Goal: Use online tool/utility: Utilize a website feature to perform a specific function

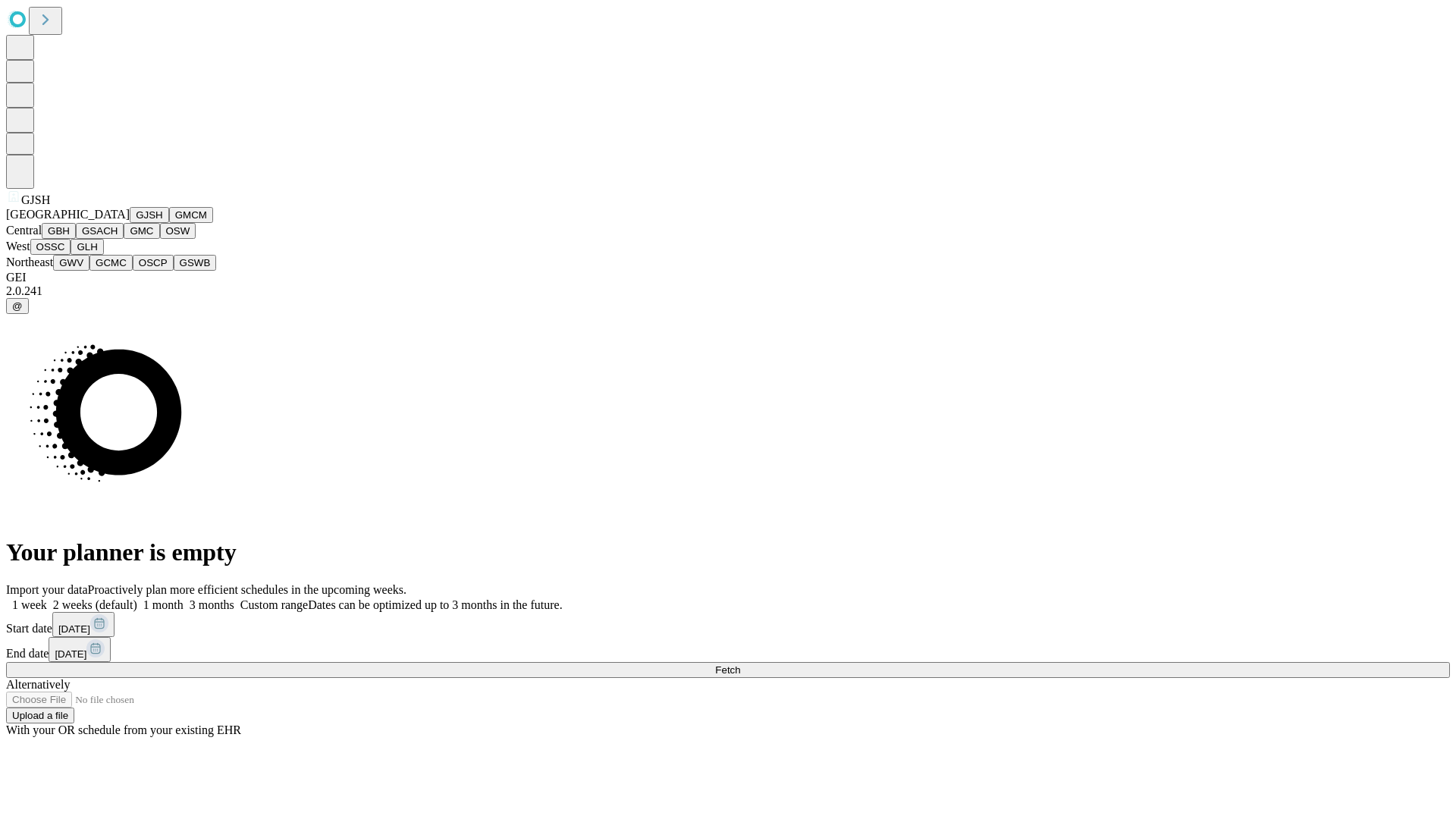
click at [129, 223] on button "GJSH" at bounding box center [149, 214] width 40 height 16
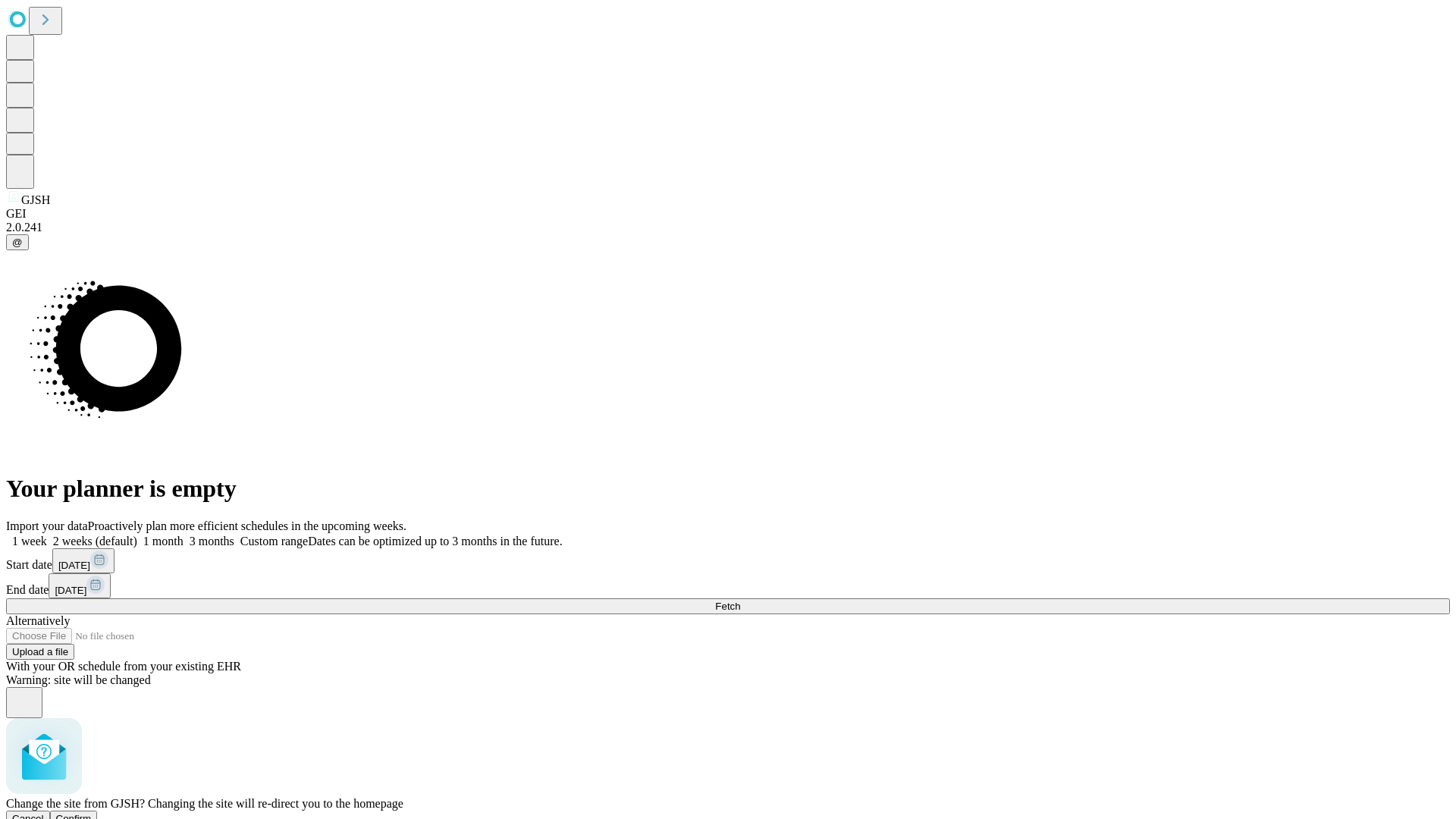
click at [92, 812] on span "Confirm" at bounding box center [74, 818] width 36 height 12
click at [137, 534] on label "2 weeks (default)" at bounding box center [92, 541] width 90 height 13
click at [740, 601] on span "Fetch" at bounding box center [728, 607] width 25 height 12
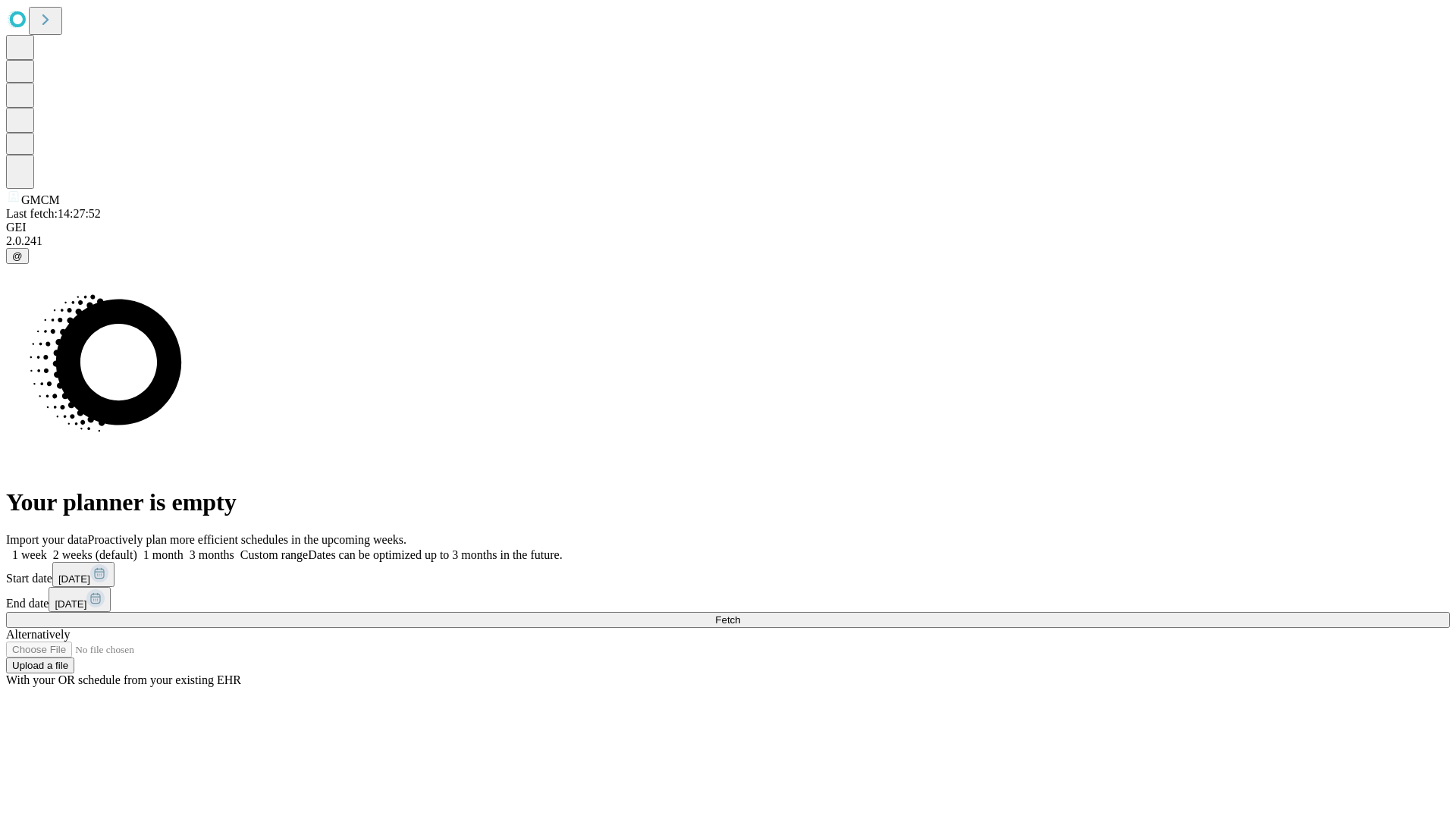
click at [137, 548] on label "2 weeks (default)" at bounding box center [92, 555] width 90 height 13
click at [740, 614] on span "Fetch" at bounding box center [728, 620] width 25 height 12
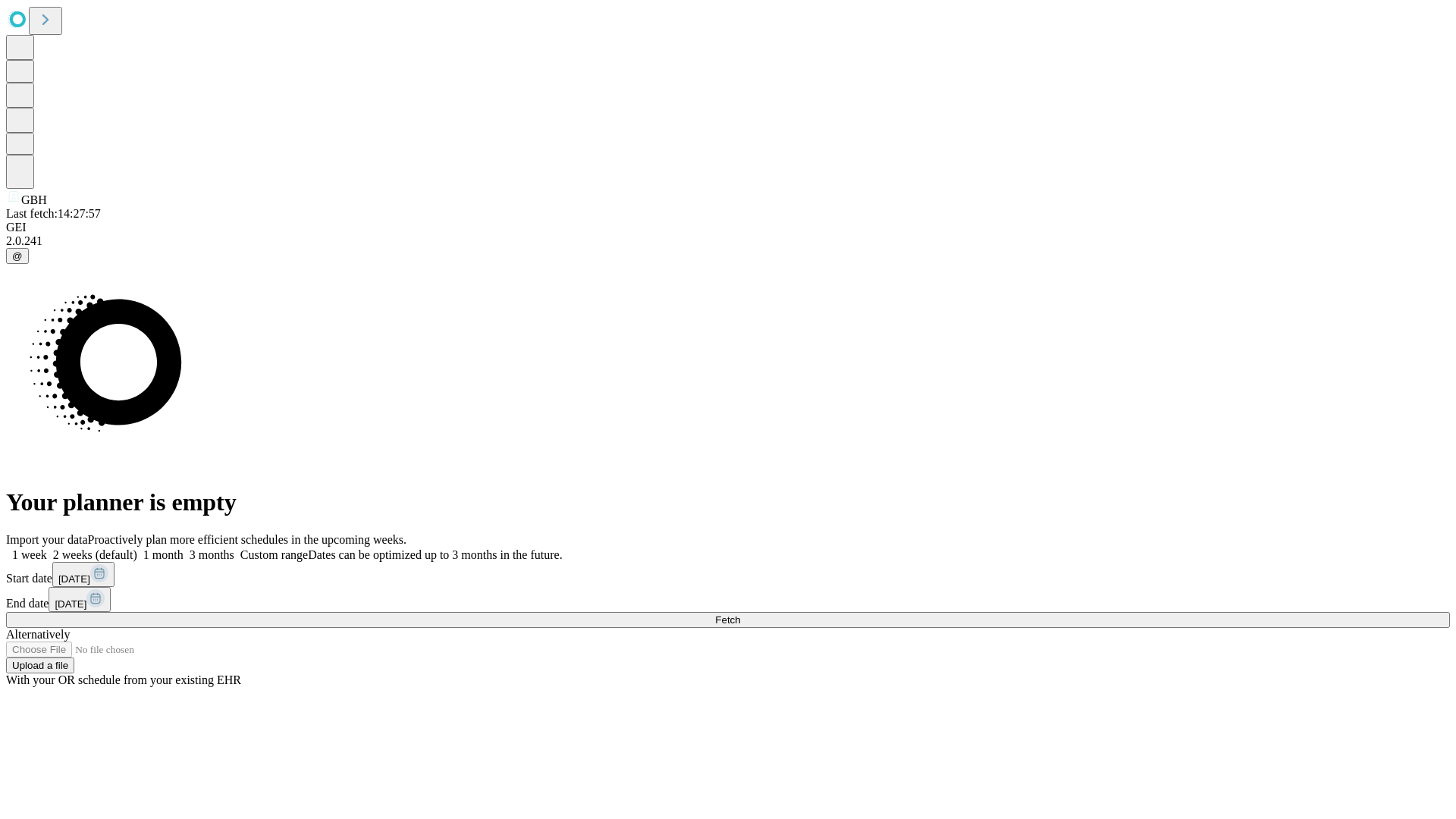
click at [740, 614] on span "Fetch" at bounding box center [728, 620] width 25 height 12
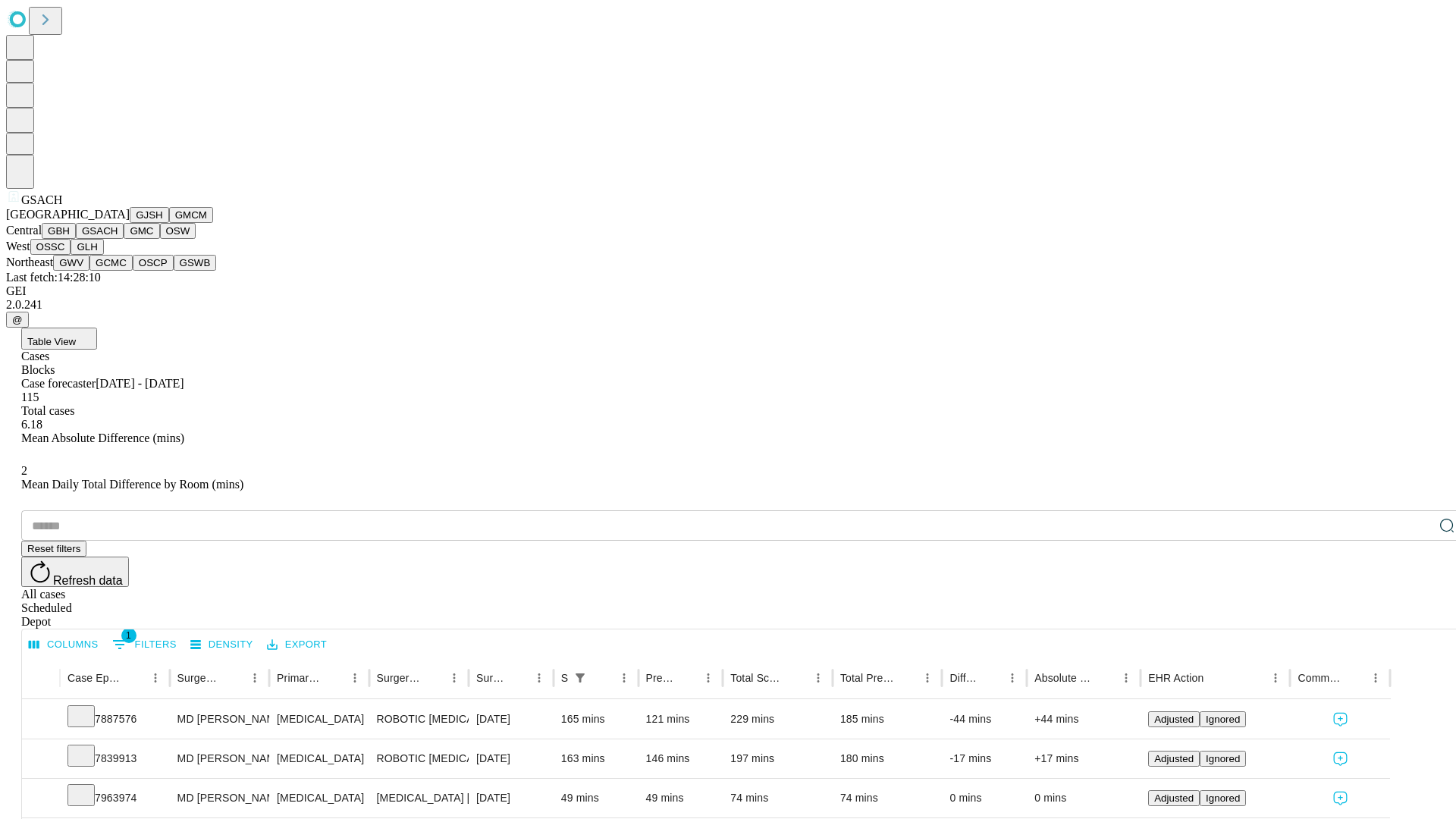
click at [124, 239] on button "GMC" at bounding box center [141, 231] width 36 height 16
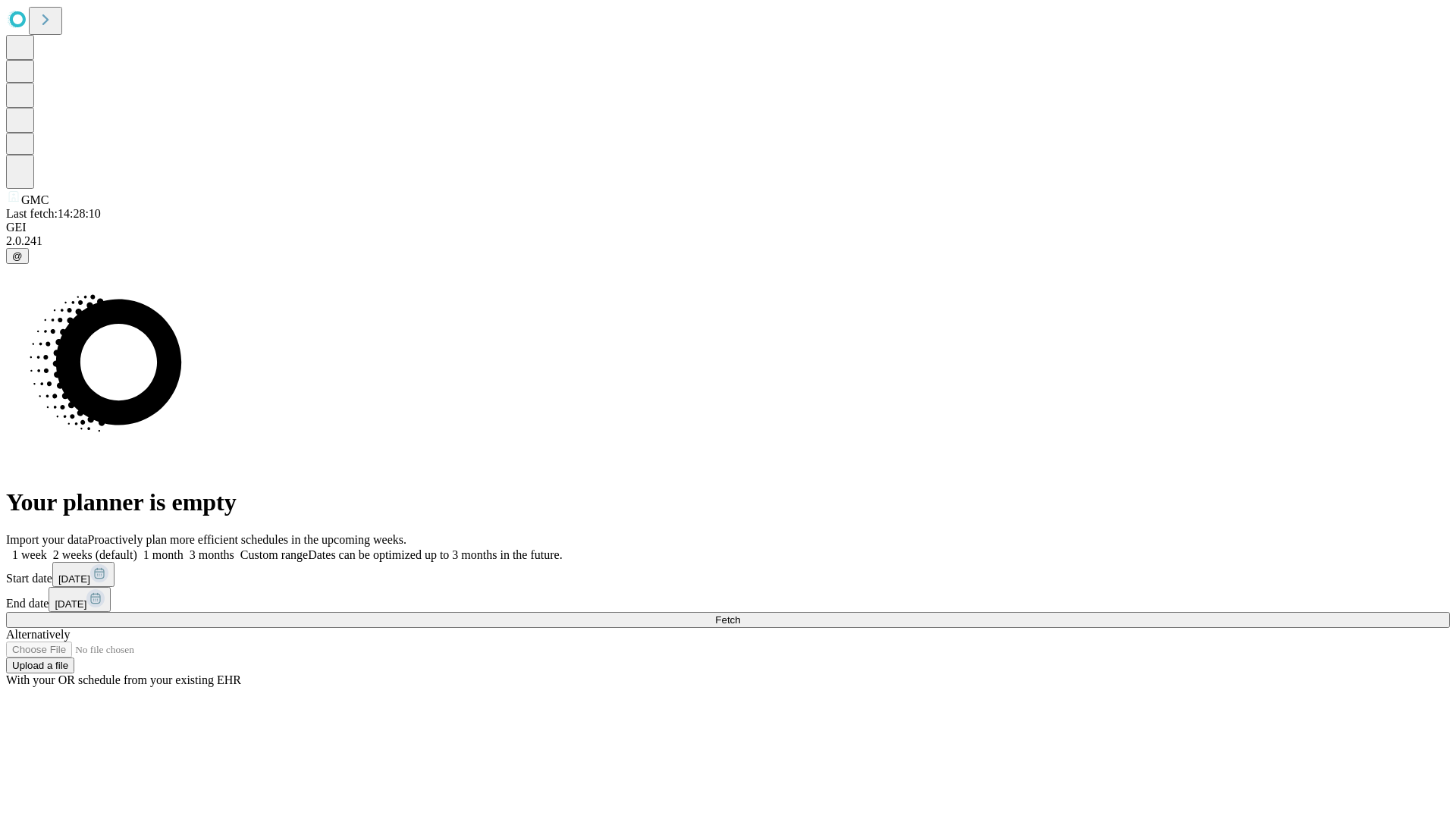
click at [137, 548] on label "2 weeks (default)" at bounding box center [92, 555] width 90 height 13
click at [740, 614] on span "Fetch" at bounding box center [728, 620] width 25 height 12
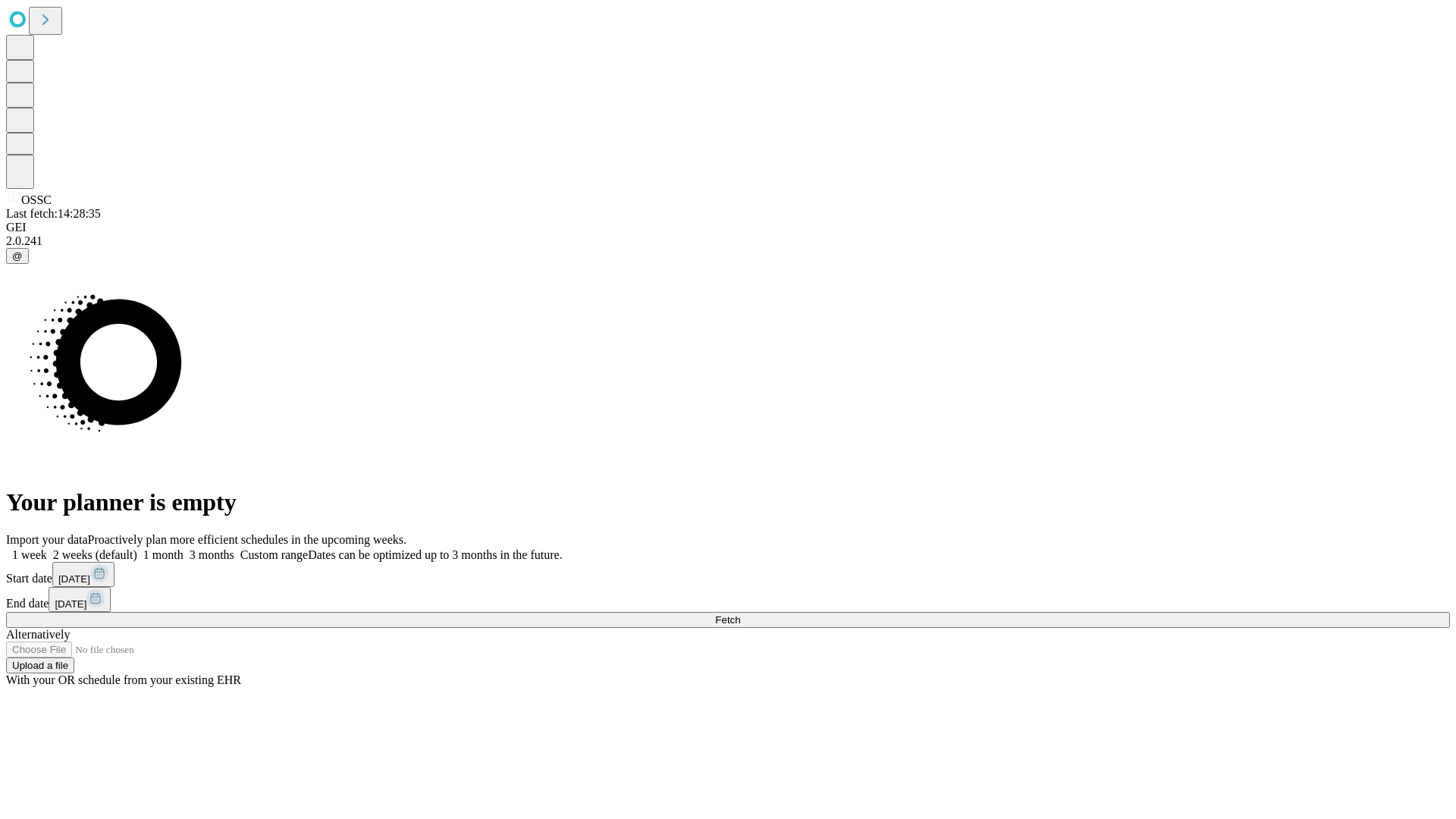
click at [137, 548] on label "2 weeks (default)" at bounding box center [92, 555] width 90 height 13
click at [740, 614] on span "Fetch" at bounding box center [728, 620] width 25 height 12
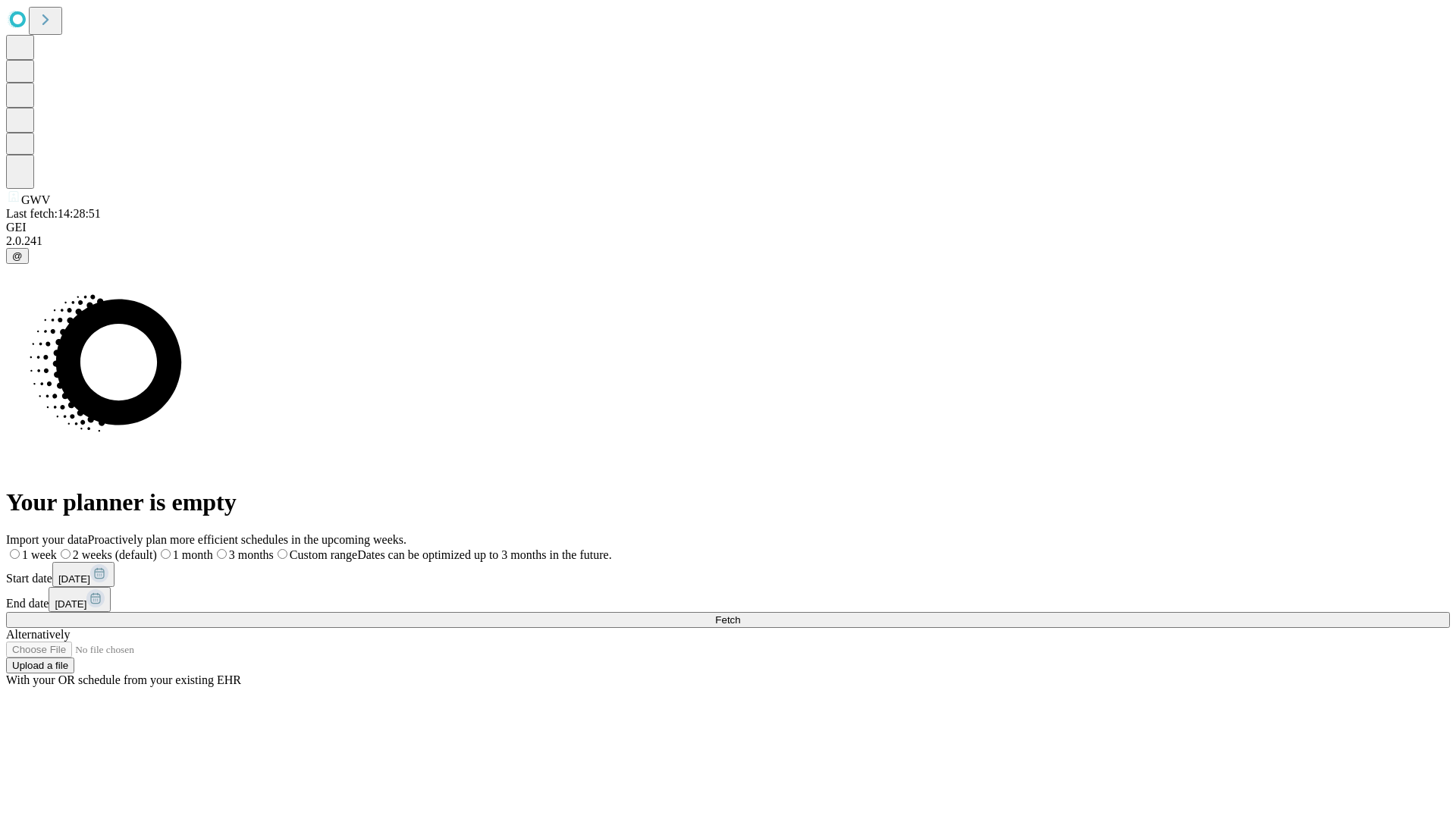
click at [157, 548] on label "2 weeks (default)" at bounding box center [107, 555] width 100 height 13
click at [740, 614] on span "Fetch" at bounding box center [728, 620] width 25 height 12
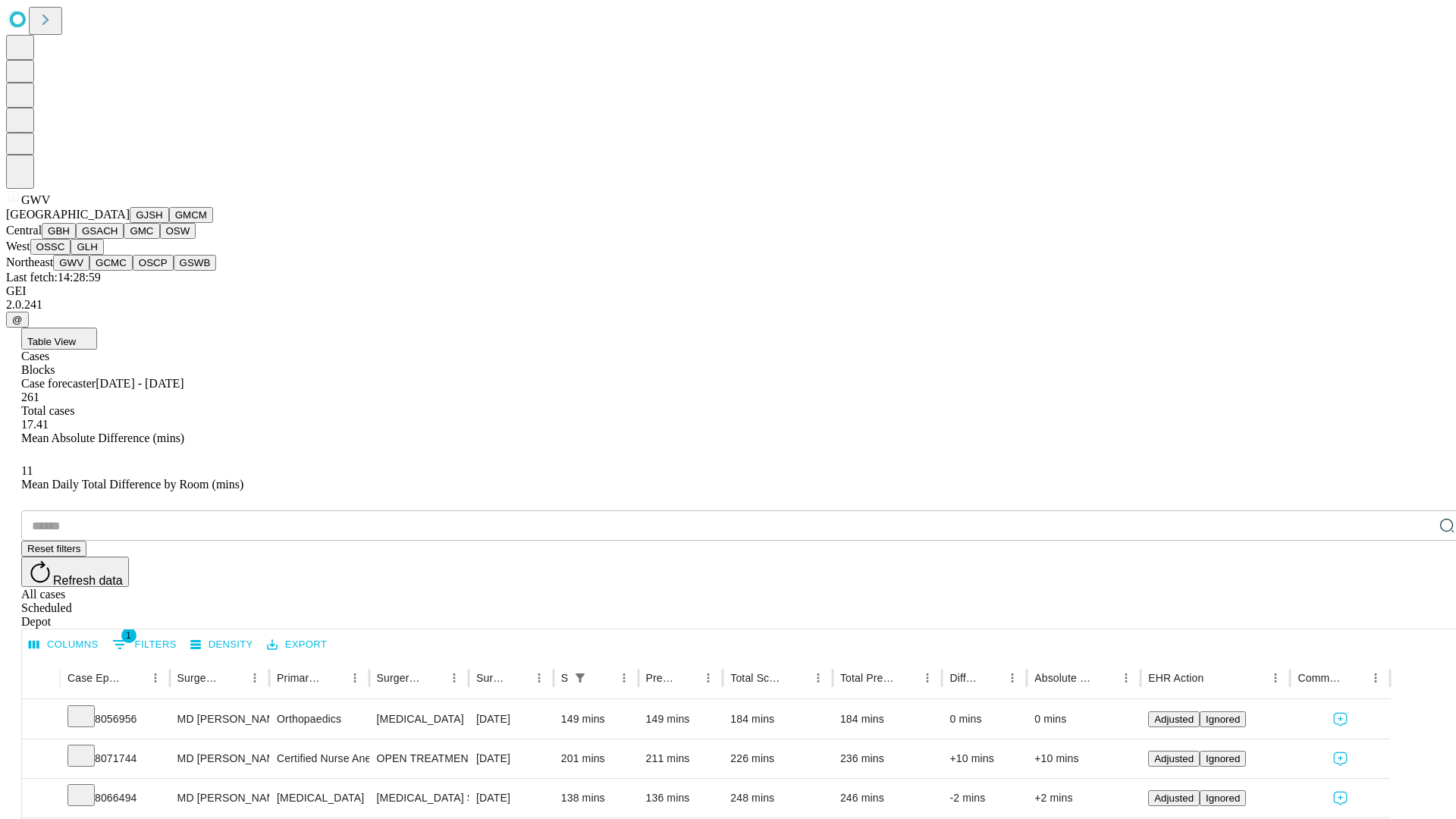
click at [118, 271] on button "GCMC" at bounding box center [111, 262] width 43 height 16
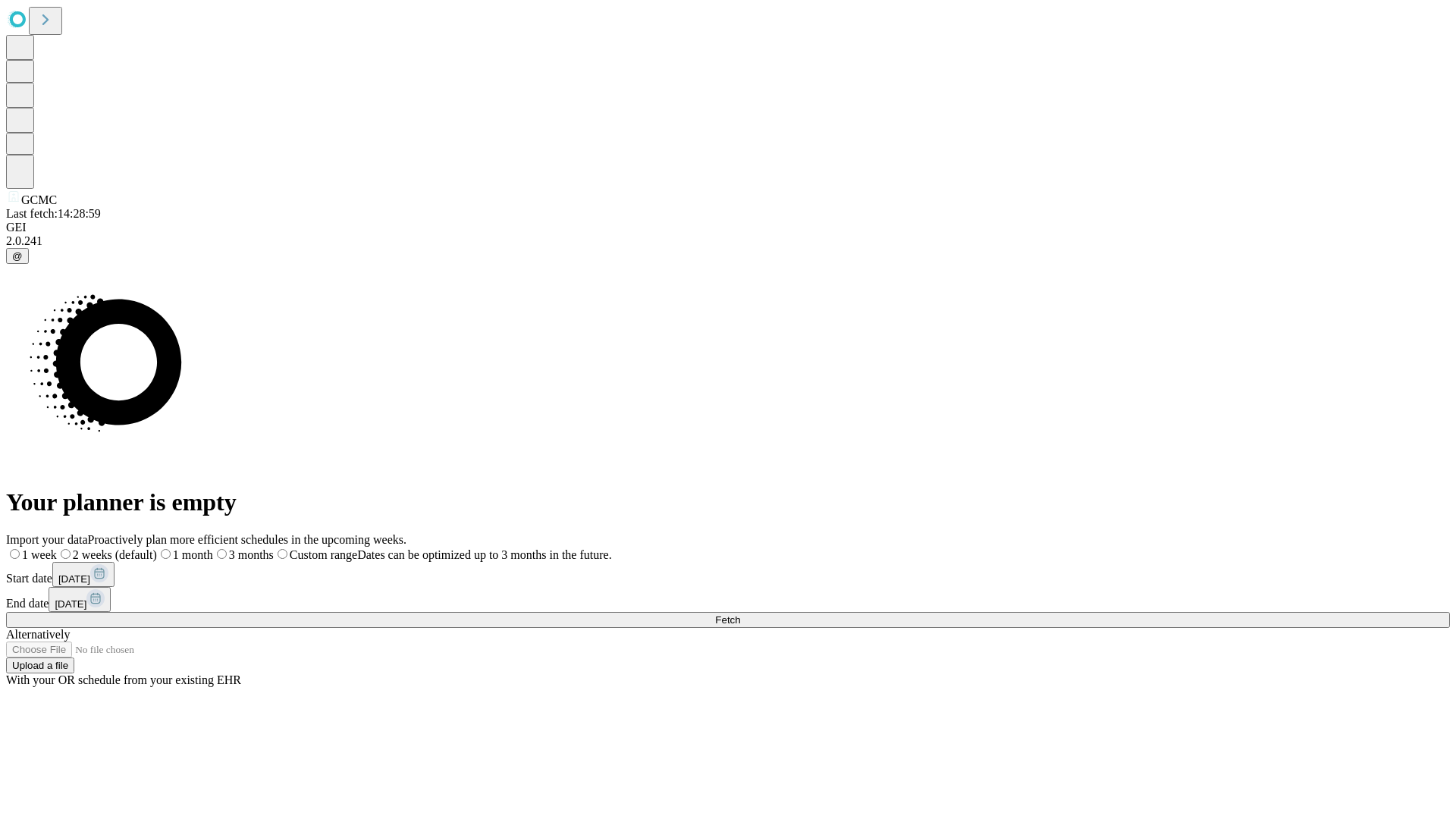
click at [157, 548] on label "2 weeks (default)" at bounding box center [107, 555] width 100 height 13
click at [740, 614] on span "Fetch" at bounding box center [728, 620] width 25 height 12
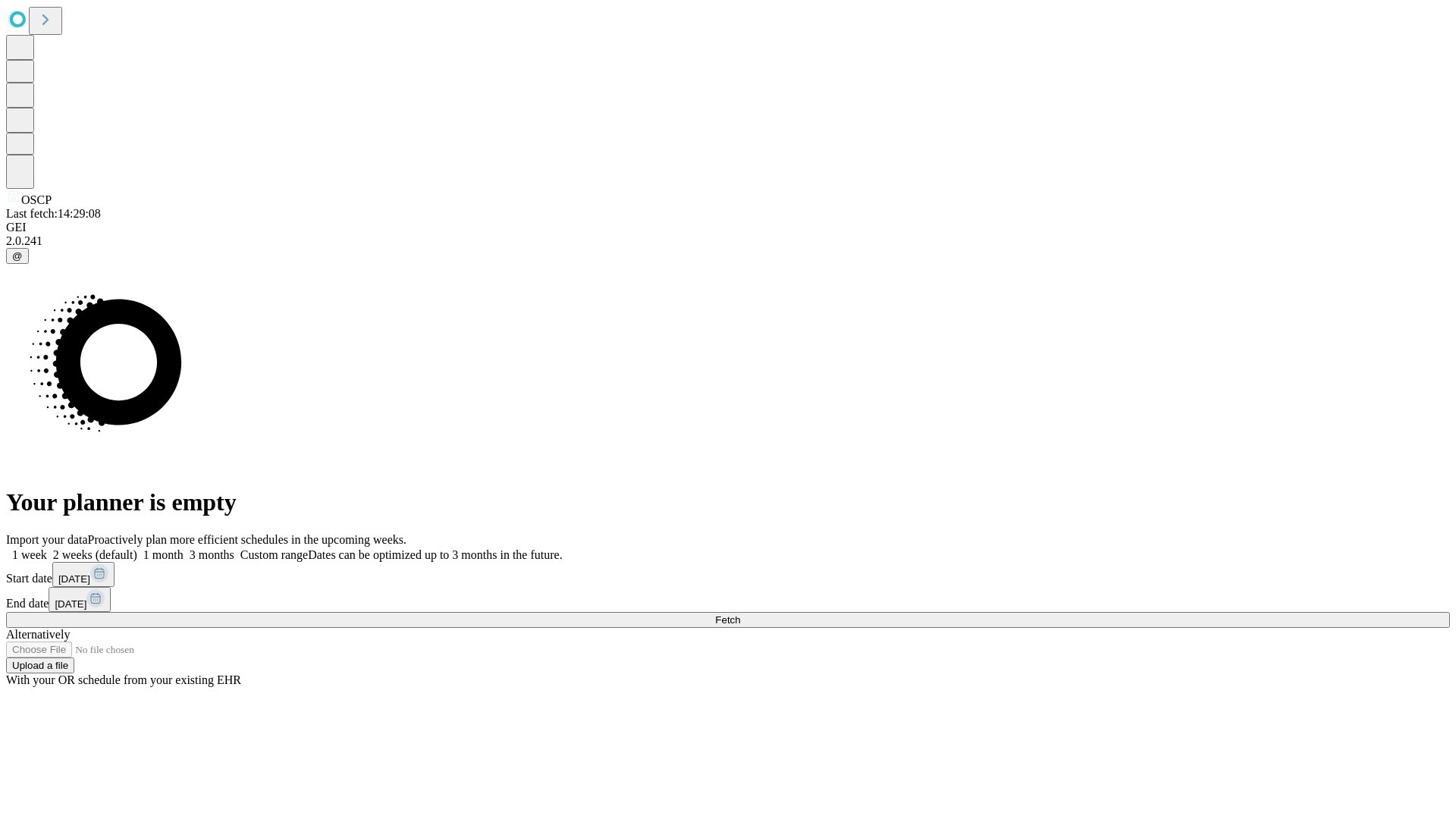
click at [740, 614] on span "Fetch" at bounding box center [728, 620] width 25 height 12
